Goal: Task Accomplishment & Management: Manage account settings

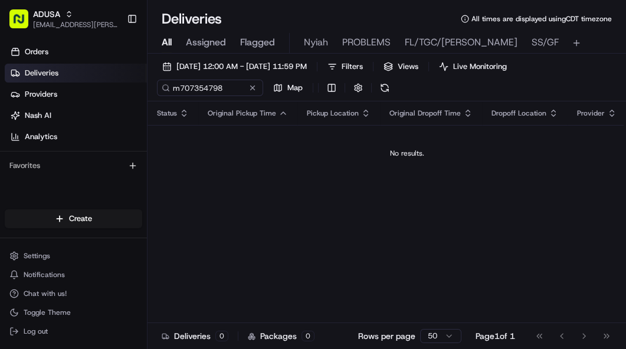
type input "m707354798"
click at [286, 86] on div "m707354798 Map" at bounding box center [275, 88] width 236 height 17
click at [256, 89] on button at bounding box center [253, 88] width 12 height 12
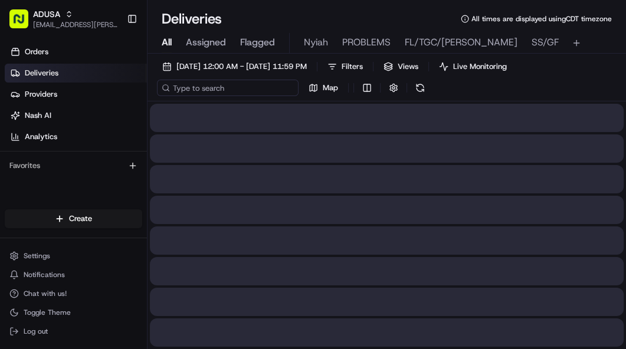
click at [197, 90] on input at bounding box center [228, 88] width 142 height 17
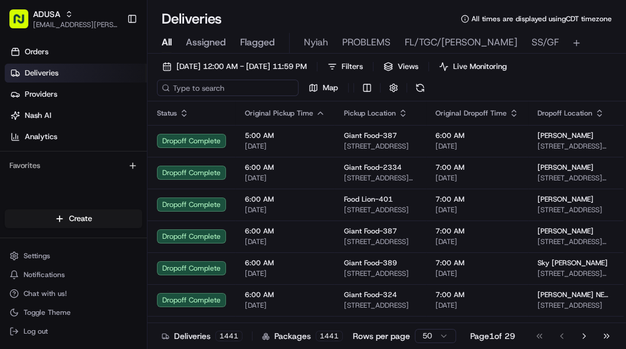
paste input "m707664685"
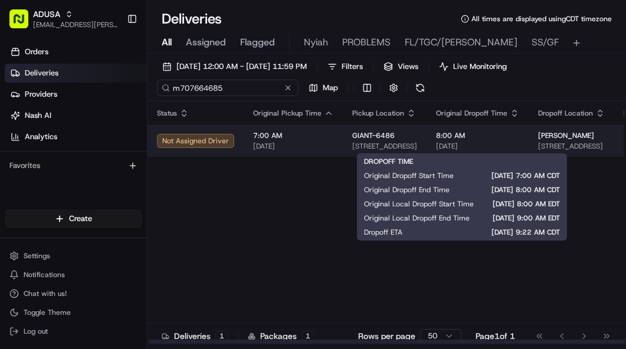
type input "m707664685"
click at [447, 144] on span "[DATE]" at bounding box center [477, 146] width 83 height 9
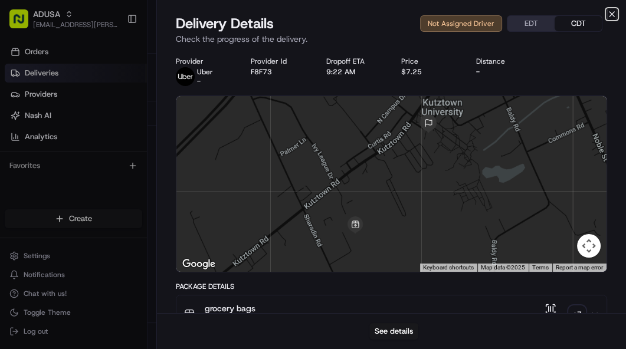
click at [612, 15] on icon "button" at bounding box center [612, 14] width 5 height 5
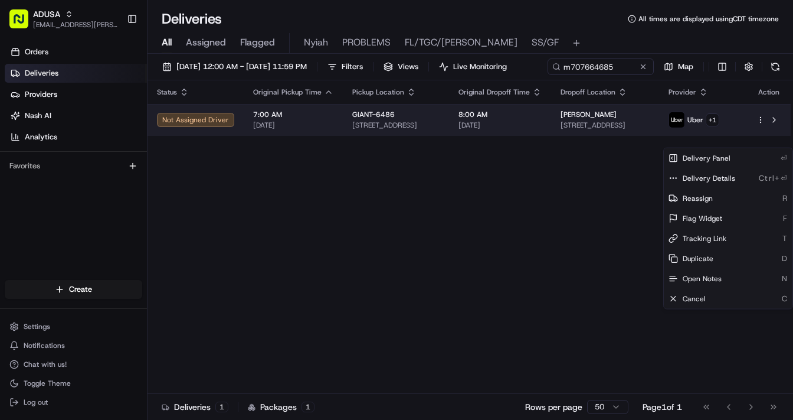
click at [626, 142] on html "ADUSA [EMAIL_ADDRESS][PERSON_NAME][DOMAIN_NAME] Toggle Sidebar Orders Deliverie…" at bounding box center [396, 210] width 793 height 420
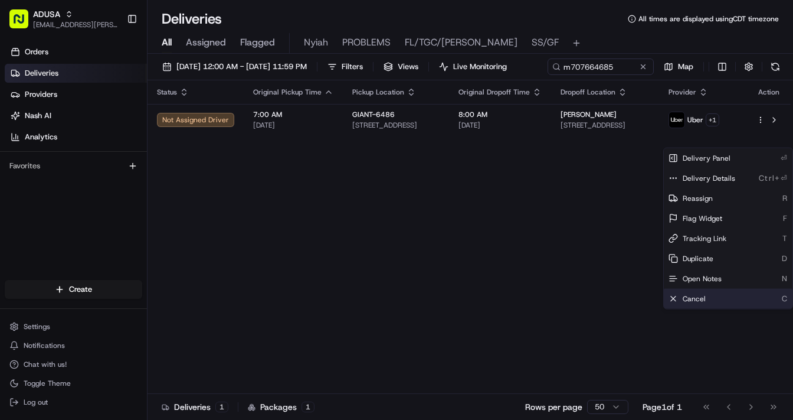
click at [626, 296] on span "Cancel" at bounding box center [694, 298] width 23 height 9
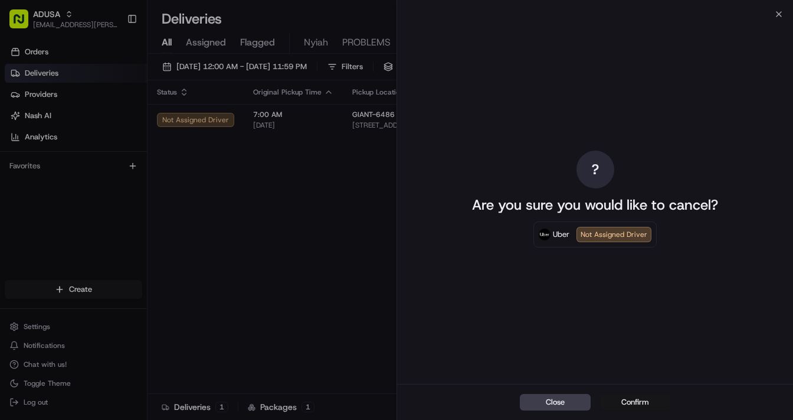
click at [626, 349] on button "Confirm" at bounding box center [635, 402] width 71 height 17
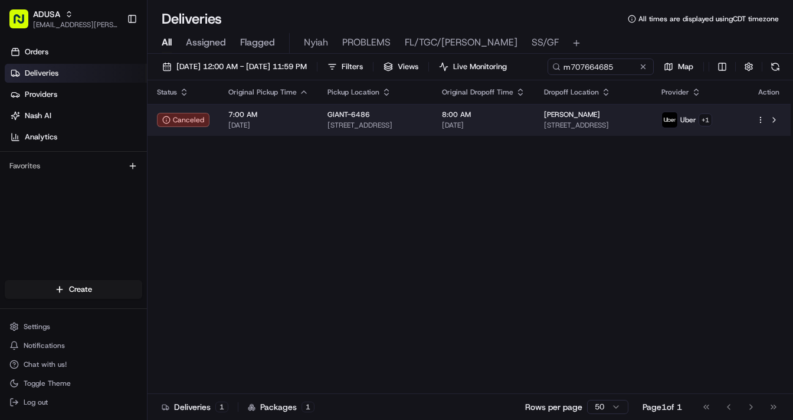
click at [520, 119] on span "8:00 AM" at bounding box center [483, 114] width 83 height 9
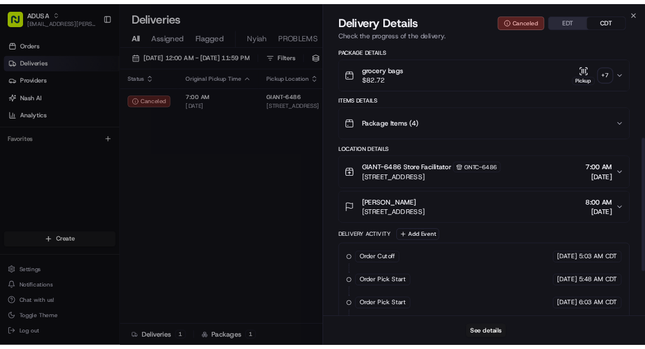
scroll to position [236, 0]
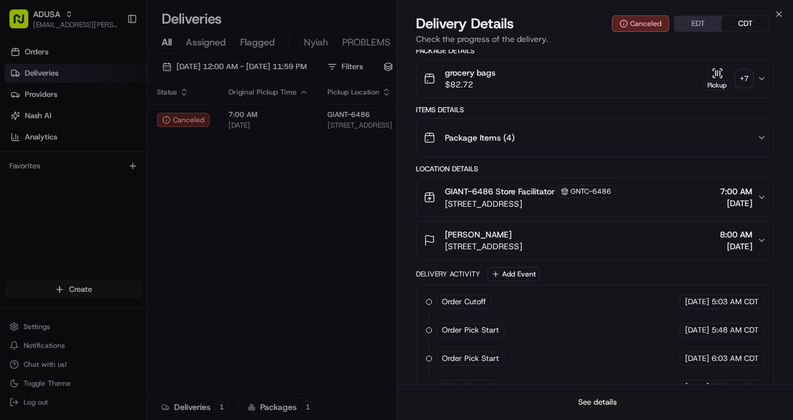
click at [598, 349] on button "See details" at bounding box center [597, 402] width 49 height 17
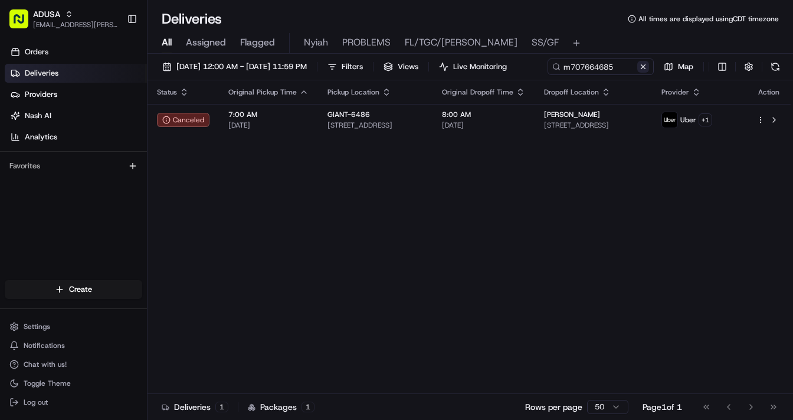
click at [626, 73] on button at bounding box center [643, 67] width 12 height 12
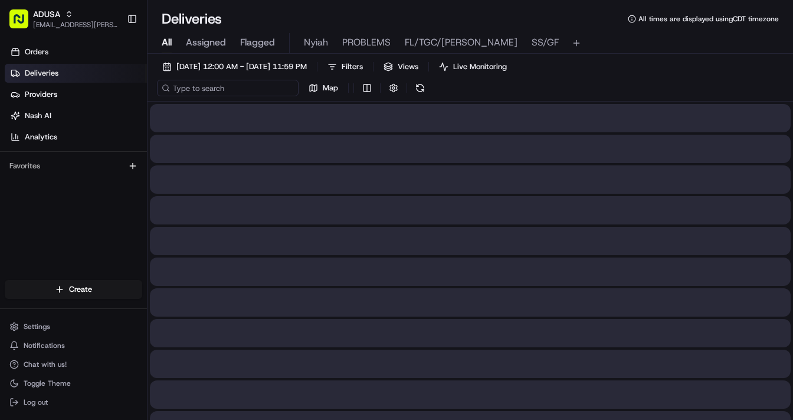
click at [225, 93] on input at bounding box center [228, 88] width 142 height 17
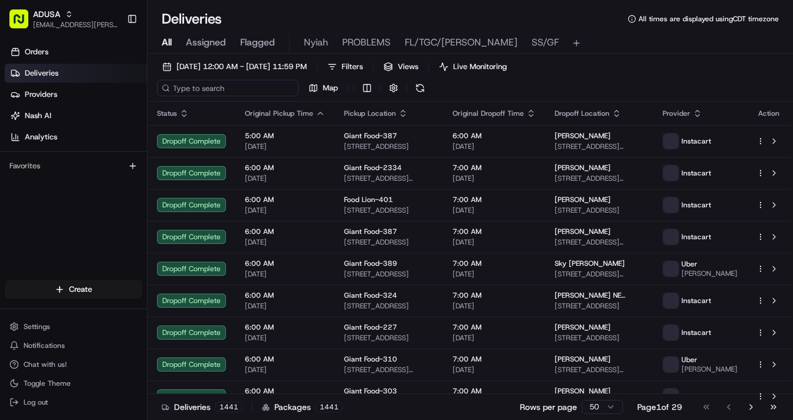
paste input "m709023203"
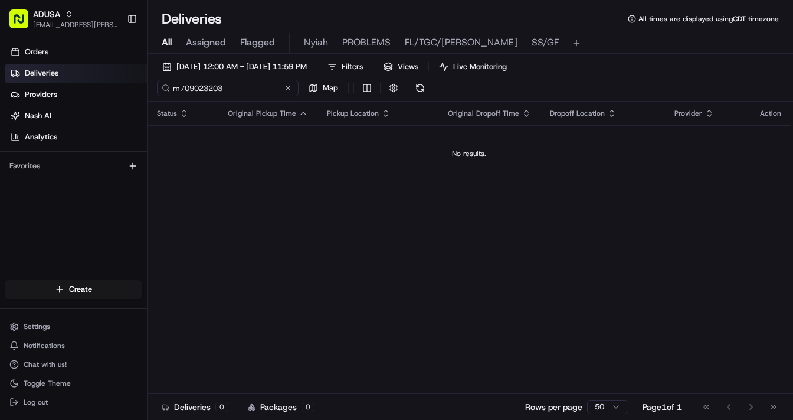
type input "m709023203"
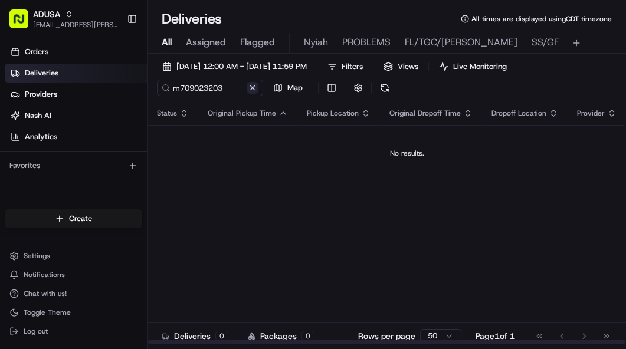
click at [289, 86] on div "m709023203 Map" at bounding box center [275, 88] width 236 height 17
click at [252, 88] on button at bounding box center [253, 88] width 12 height 12
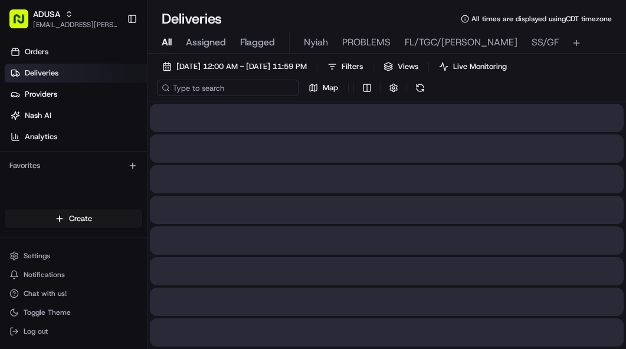
click at [216, 90] on input at bounding box center [228, 88] width 142 height 17
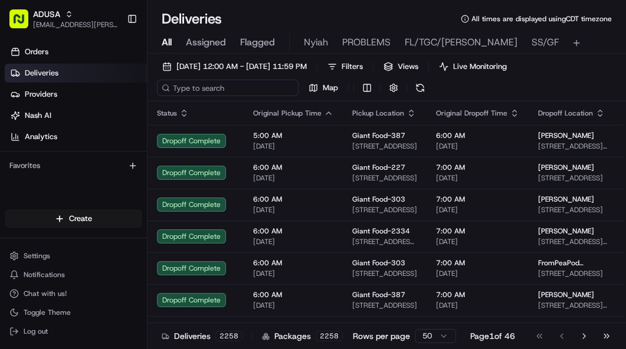
paste input "m706089483"
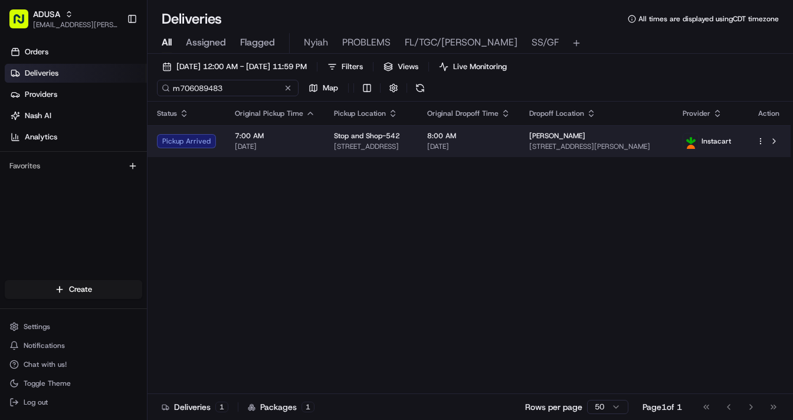
type input "m706089483"
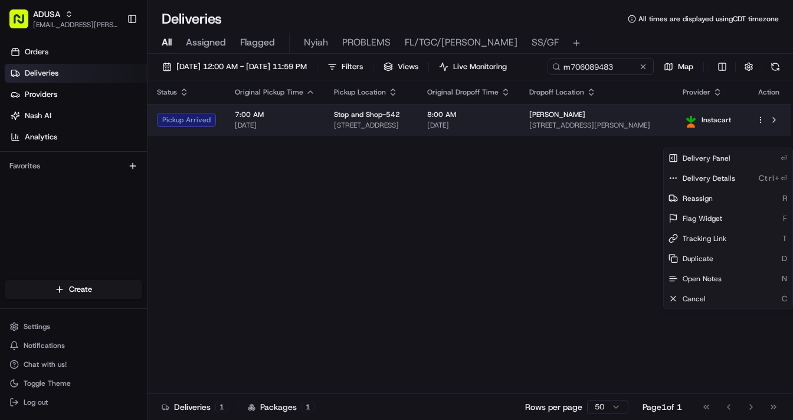
click at [626, 139] on html "ADUSA [EMAIL_ADDRESS][PERSON_NAME][DOMAIN_NAME] Toggle Sidebar Orders Deliverie…" at bounding box center [396, 210] width 793 height 420
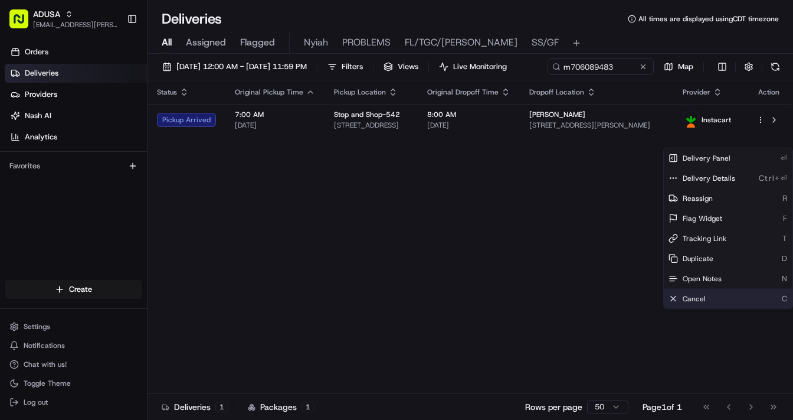
click at [626, 295] on span "Cancel" at bounding box center [694, 298] width 23 height 9
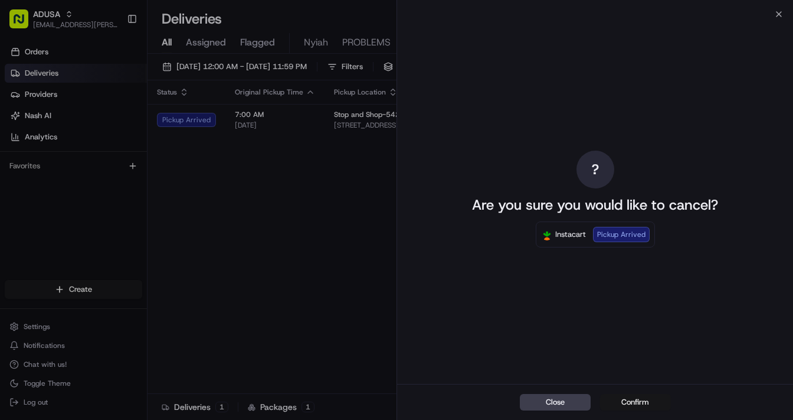
click at [626, 349] on button "Confirm" at bounding box center [635, 402] width 71 height 17
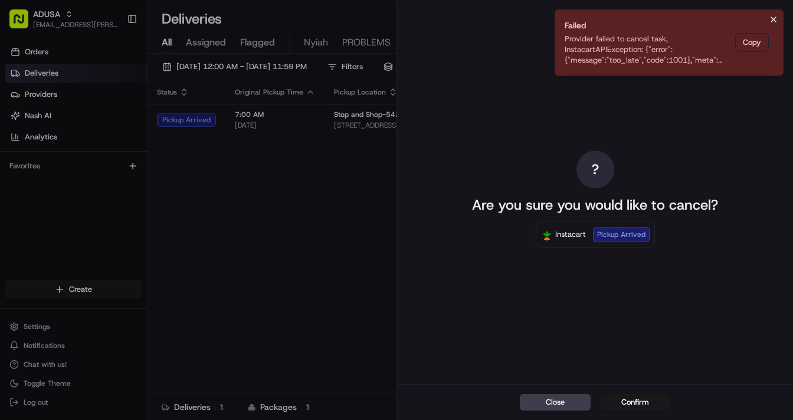
click at [626, 19] on icon "Notifications (F8)" at bounding box center [773, 19] width 9 height 9
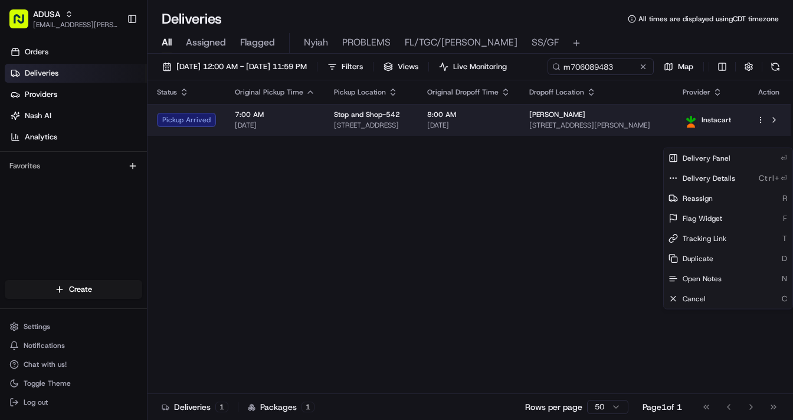
click at [600, 130] on span "[STREET_ADDRESS][PERSON_NAME]" at bounding box center [596, 124] width 135 height 9
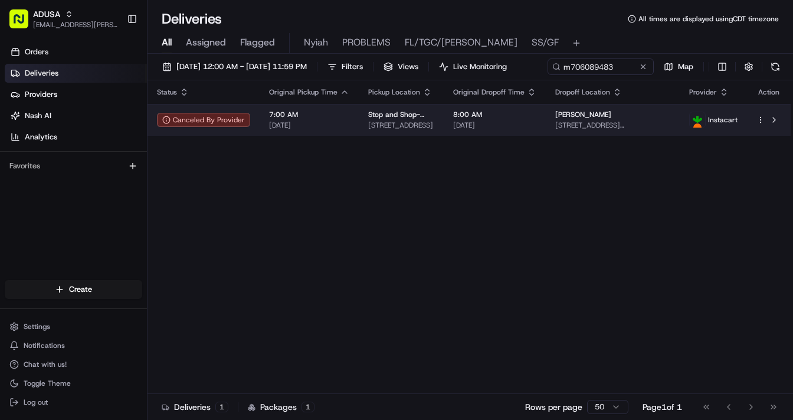
click at [626, 144] on html "ADUSA [EMAIL_ADDRESS][PERSON_NAME][DOMAIN_NAME] Toggle Sidebar Orders Deliverie…" at bounding box center [396, 210] width 793 height 420
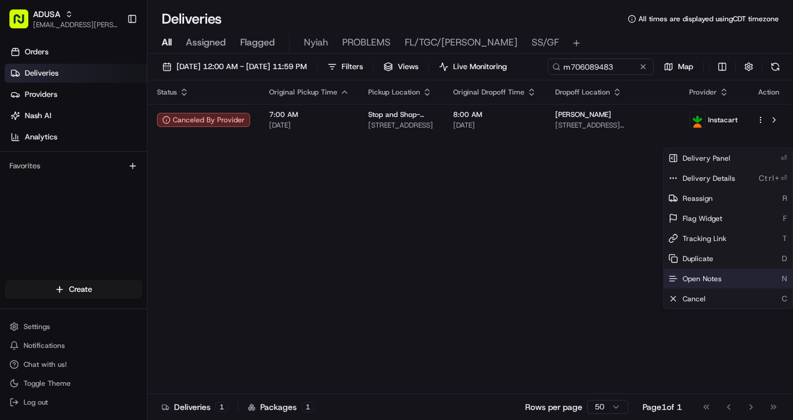
click at [626, 280] on span "Open Notes" at bounding box center [702, 278] width 39 height 9
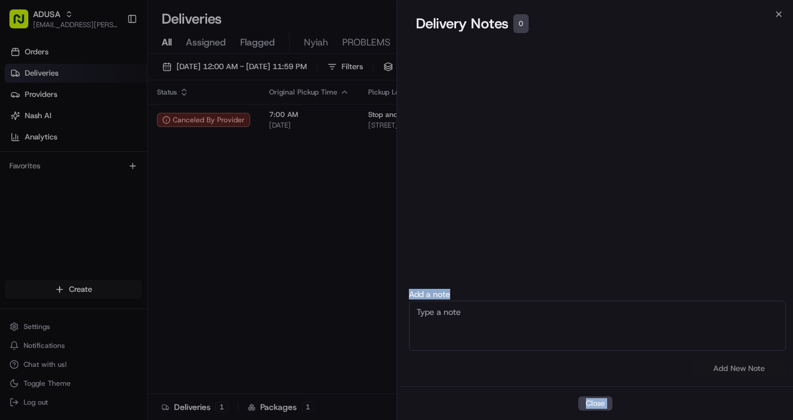
drag, startPoint x: 536, startPoint y: 280, endPoint x: 515, endPoint y: 310, distance: 37.0
click at [518, 309] on div "Delivery Notes 0 Close Add a note No results found Add New Note" at bounding box center [595, 216] width 396 height 405
click at [507, 326] on textarea at bounding box center [597, 325] width 377 height 50
type textarea "Customer called cc to cancel"
click at [626, 349] on button "Add New Note" at bounding box center [739, 368] width 94 height 17
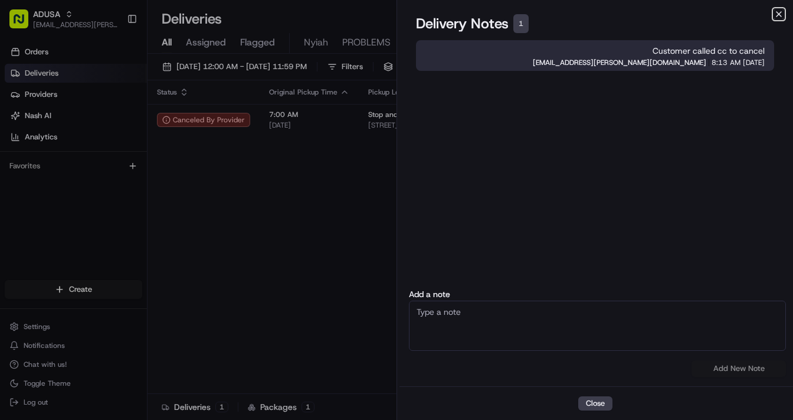
click at [626, 14] on icon "button" at bounding box center [778, 13] width 9 height 9
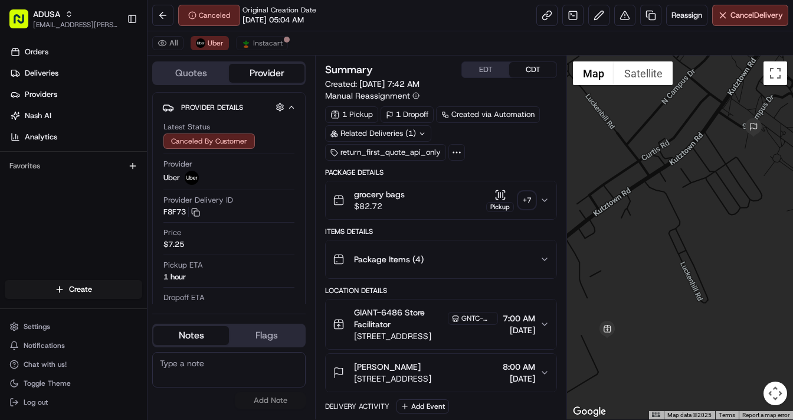
click at [203, 370] on textarea at bounding box center [228, 369] width 153 height 35
type textarea "cc"
click at [267, 399] on button "Add Note" at bounding box center [270, 400] width 71 height 17
